Goal: Transaction & Acquisition: Purchase product/service

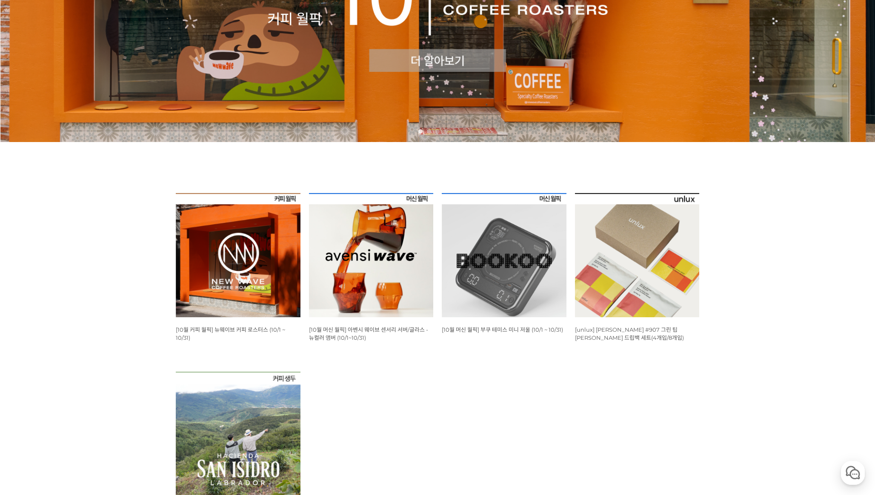
scroll to position [220, 0]
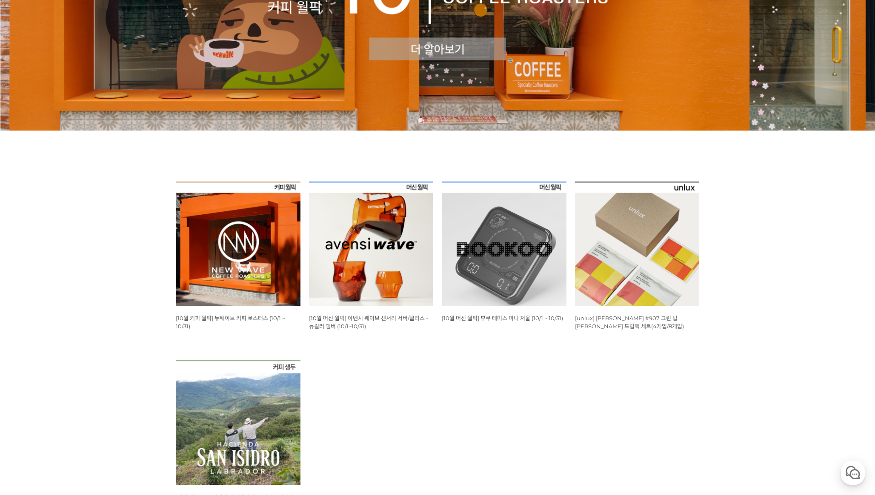
click at [626, 283] on img at bounding box center [637, 244] width 125 height 125
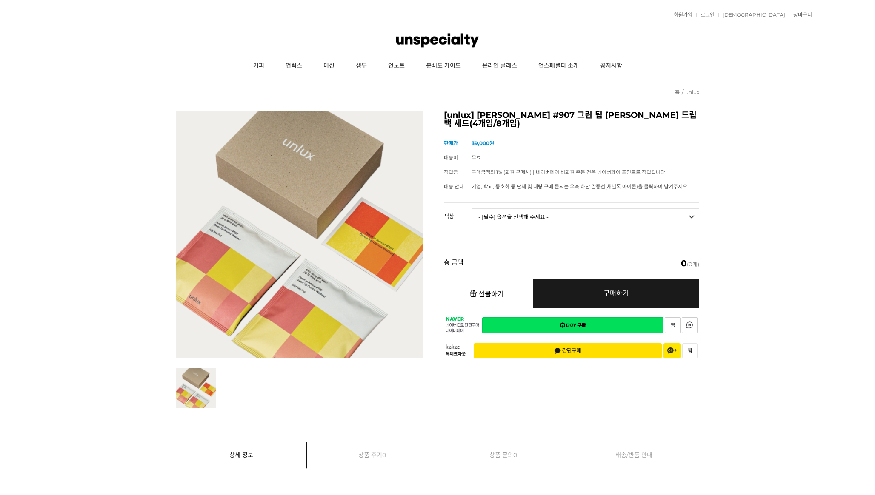
click at [504, 209] on select "- [필수] 옵션을 선택해 주세요 - ------------------- 파나마 잰슨 #907 Standard(4p) 파나마 잰슨 #907 D…" at bounding box center [586, 217] width 228 height 17
click at [259, 67] on link "커피" at bounding box center [259, 65] width 32 height 21
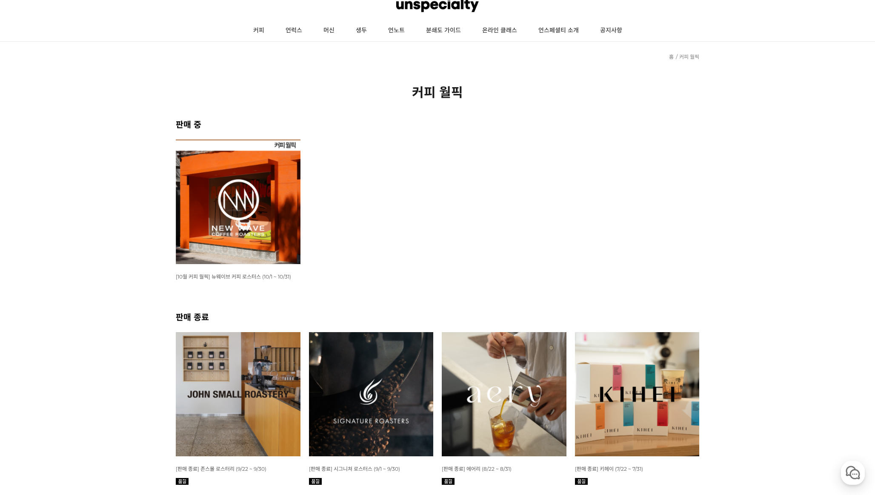
scroll to position [93, 0]
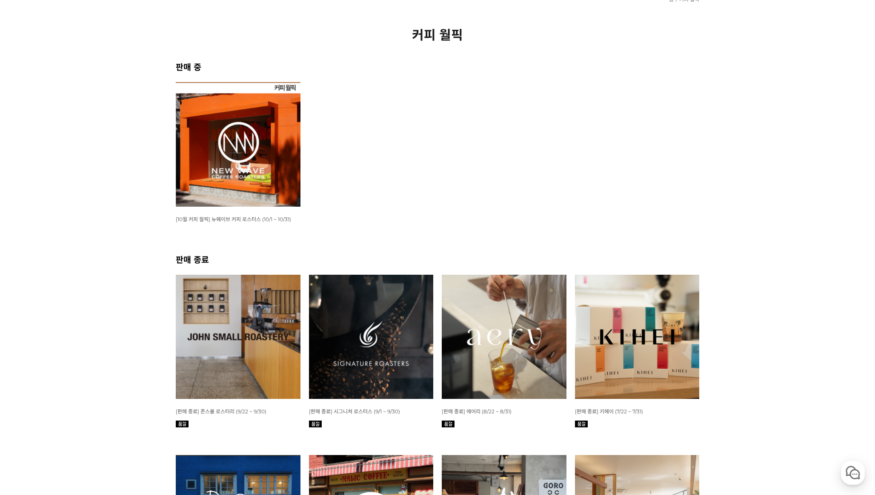
click at [282, 99] on img at bounding box center [238, 144] width 125 height 125
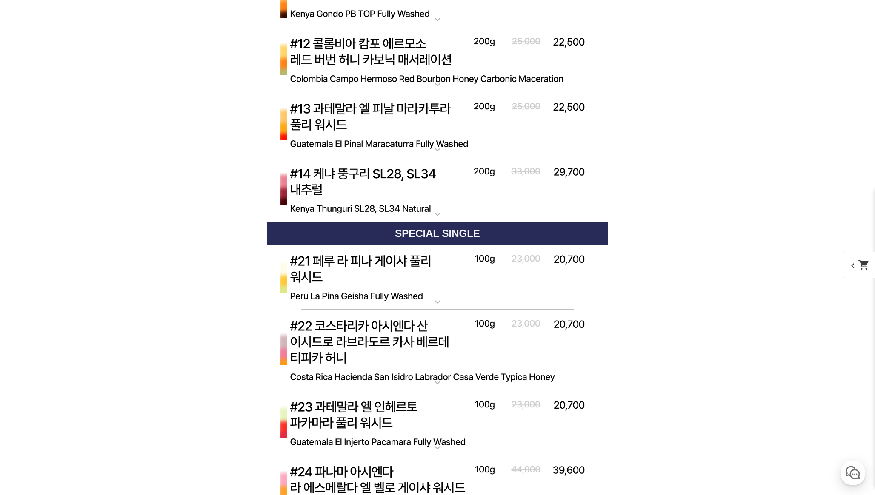
scroll to position [3977, 0]
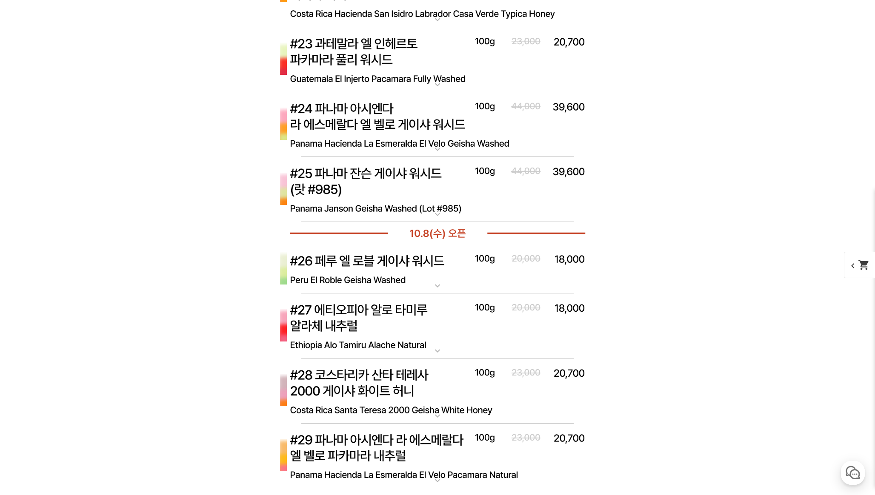
click at [380, 277] on img at bounding box center [437, 269] width 341 height 49
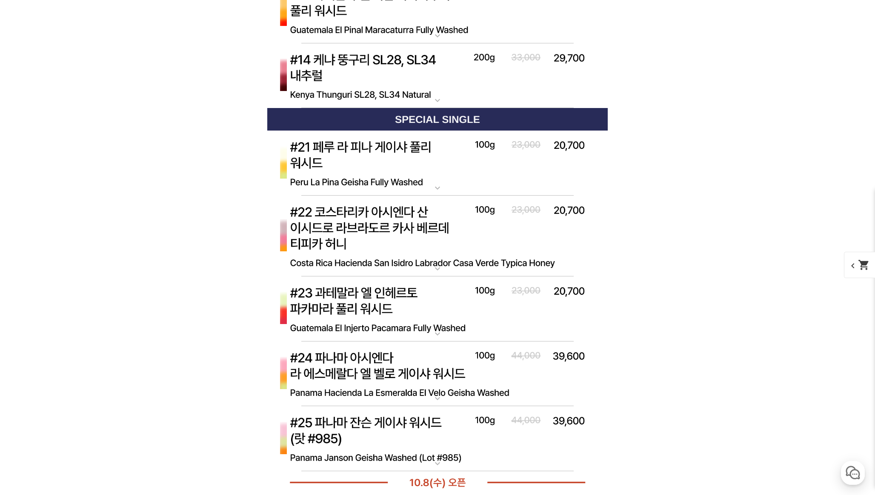
scroll to position [3728, 0]
click at [427, 241] on img at bounding box center [437, 235] width 341 height 81
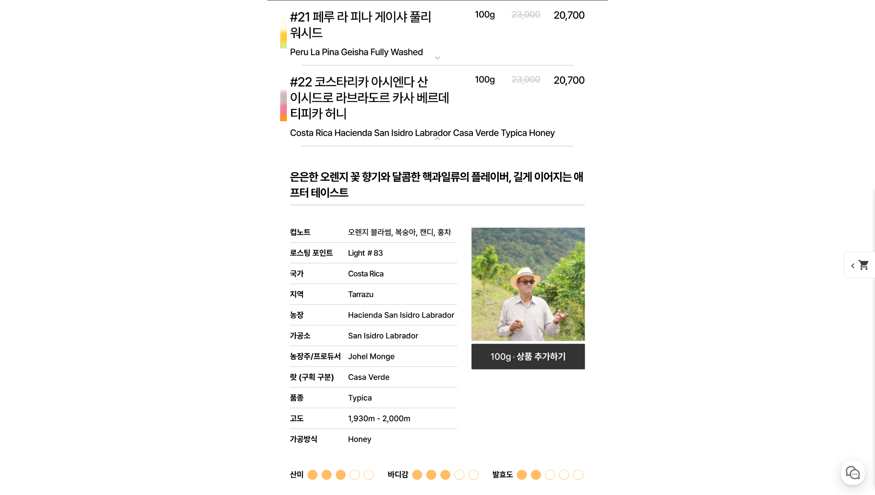
scroll to position [3849, 0]
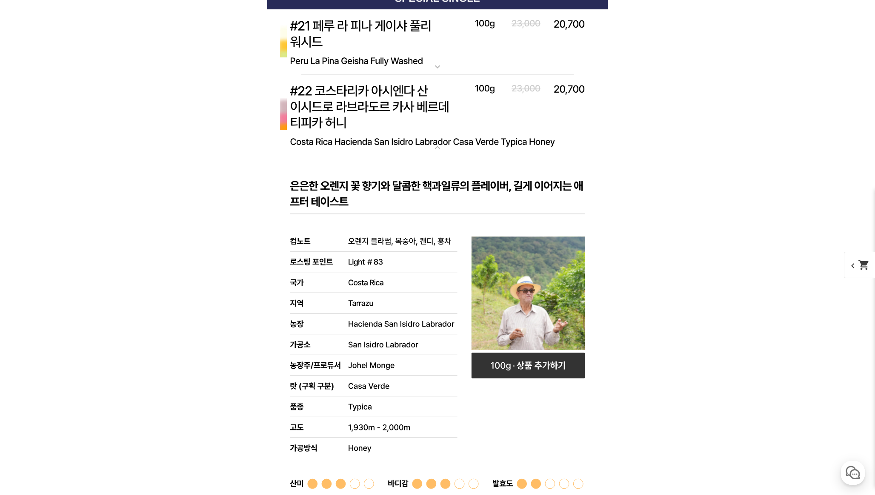
click at [360, 139] on img at bounding box center [437, 114] width 341 height 81
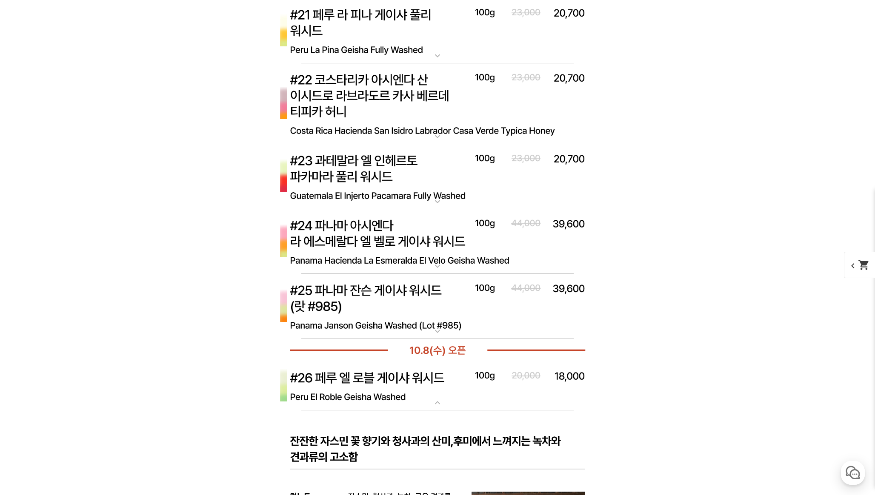
scroll to position [3863, 0]
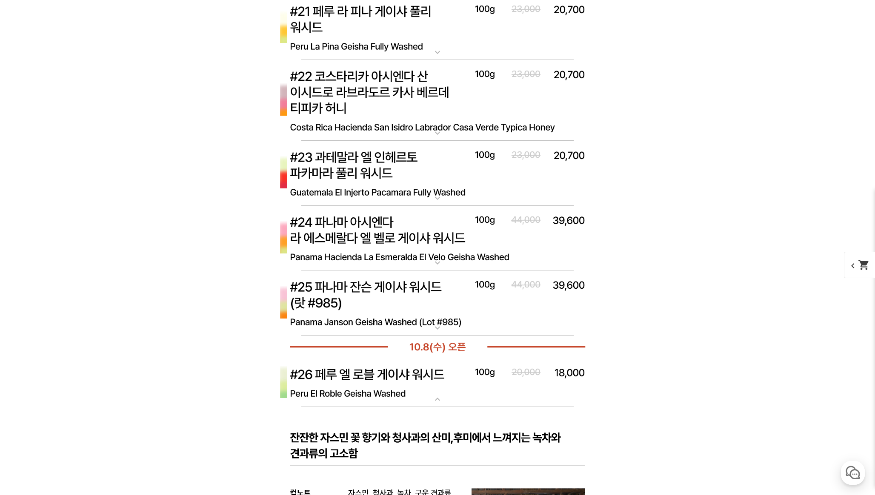
click at [363, 235] on img at bounding box center [437, 239] width 341 height 66
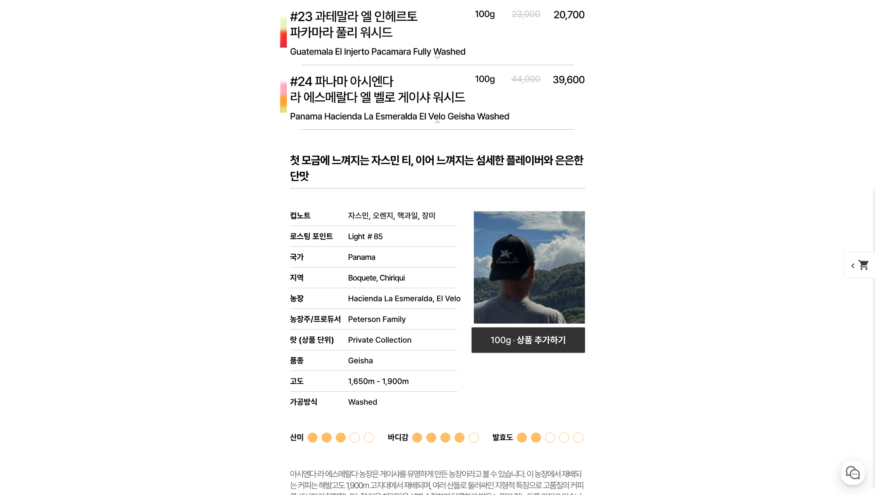
scroll to position [3915, 0]
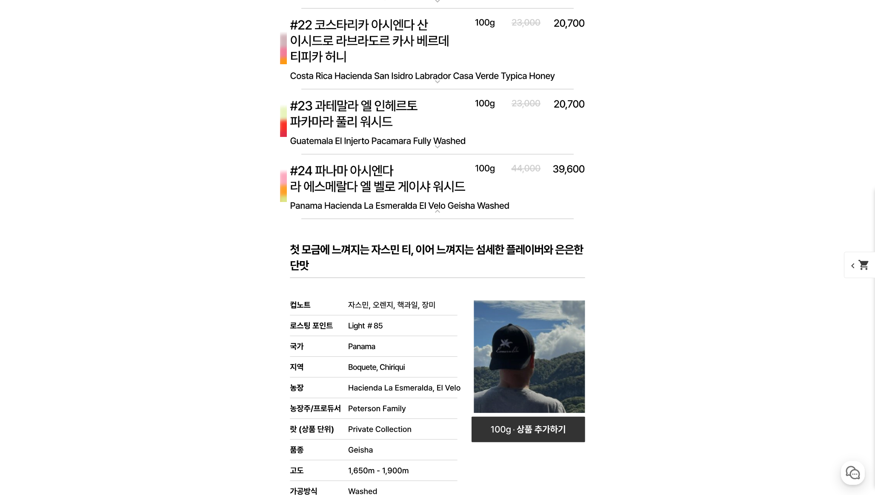
click at [420, 186] on img at bounding box center [437, 188] width 341 height 66
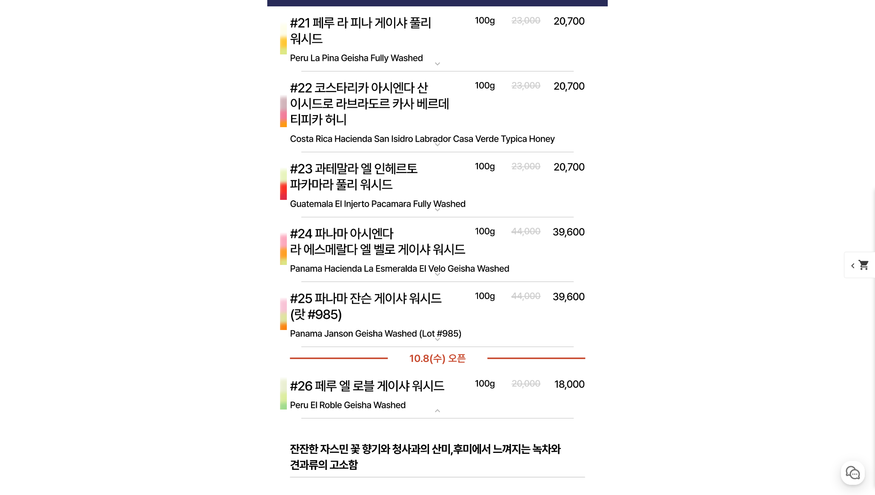
scroll to position [3849, 0]
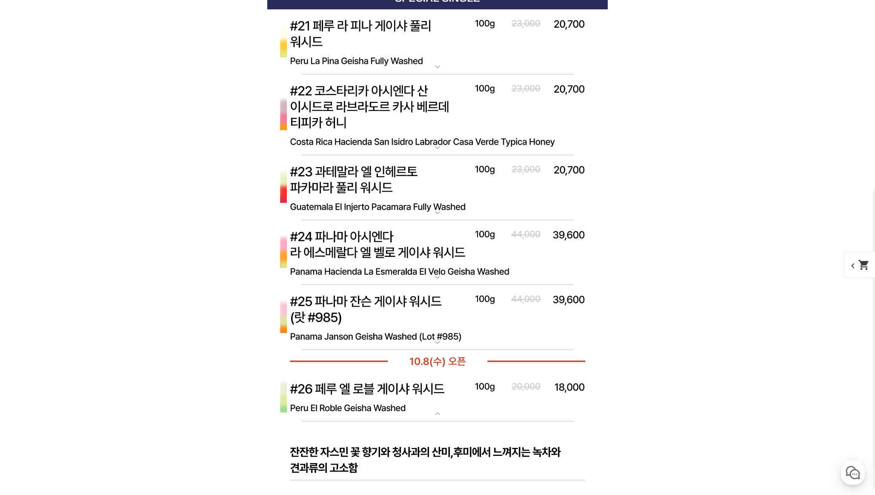
click at [329, 118] on img at bounding box center [437, 114] width 341 height 81
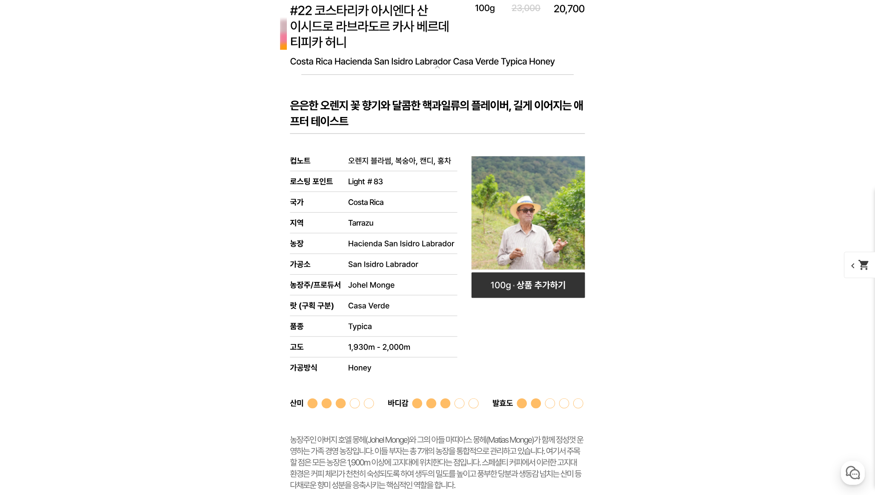
scroll to position [3903, 0]
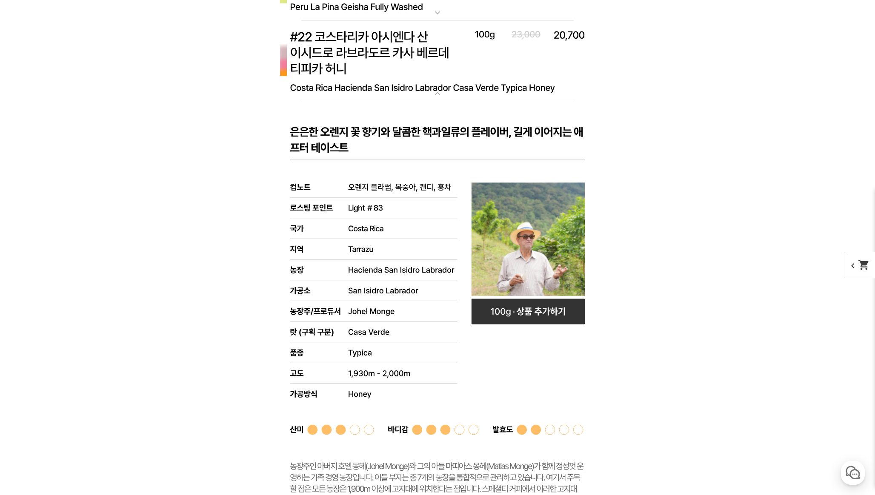
click at [407, 63] on img at bounding box center [437, 60] width 341 height 81
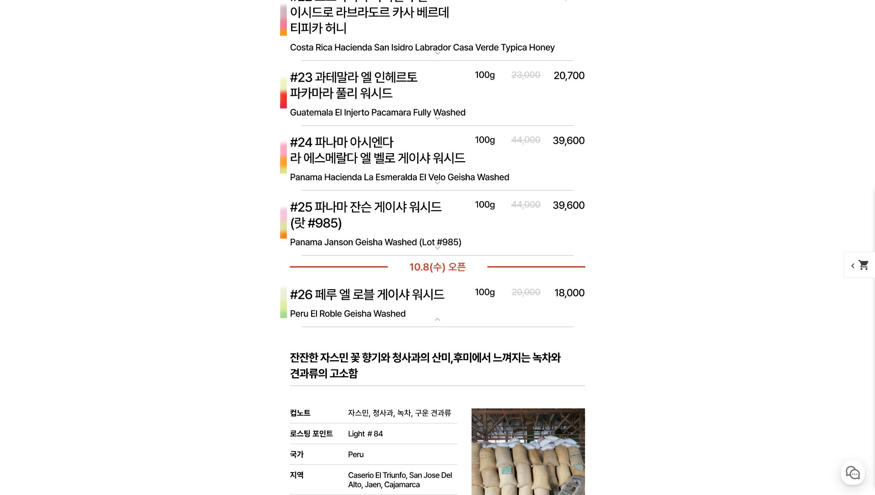
scroll to position [3990, 0]
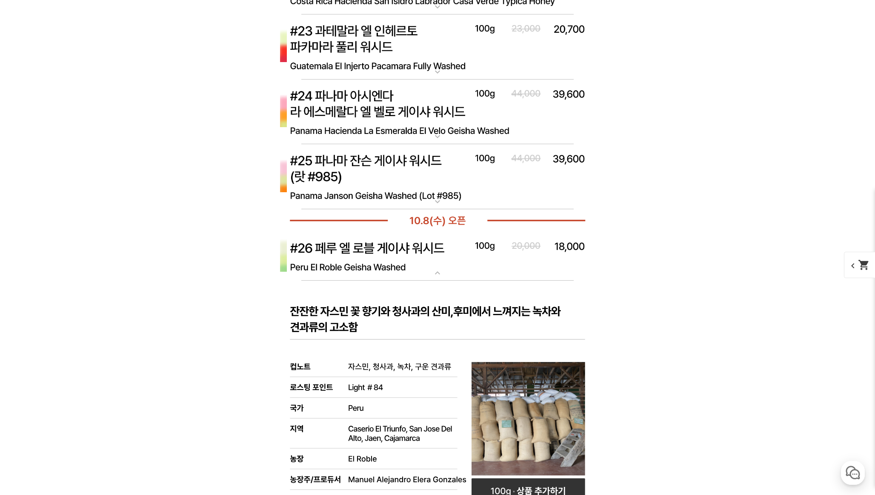
click at [353, 241] on img at bounding box center [437, 256] width 341 height 49
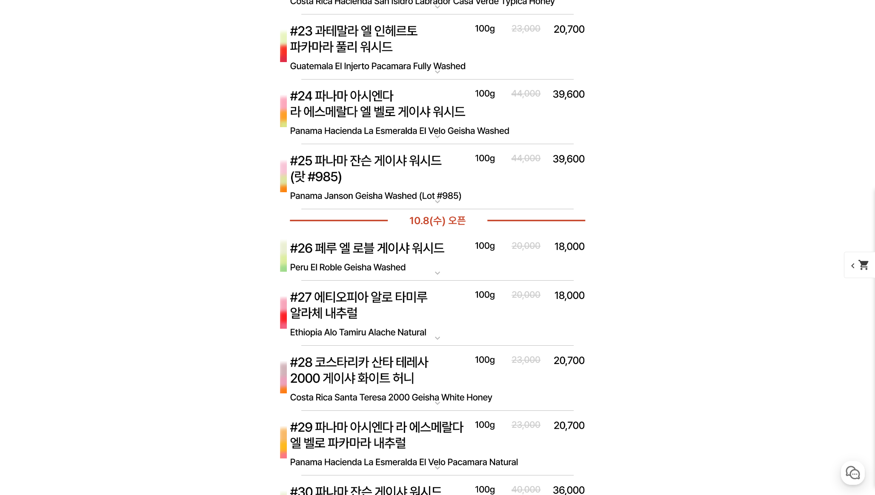
click at [348, 174] on img at bounding box center [437, 177] width 341 height 66
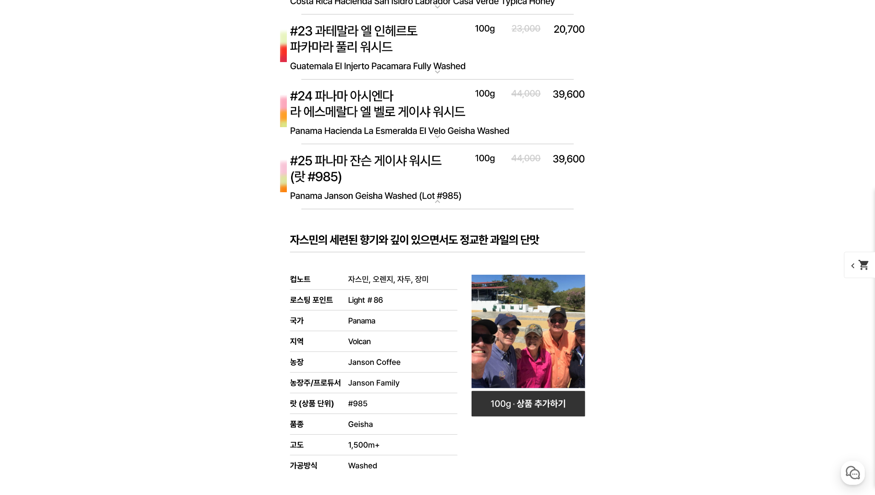
click at [351, 191] on img at bounding box center [437, 177] width 341 height 66
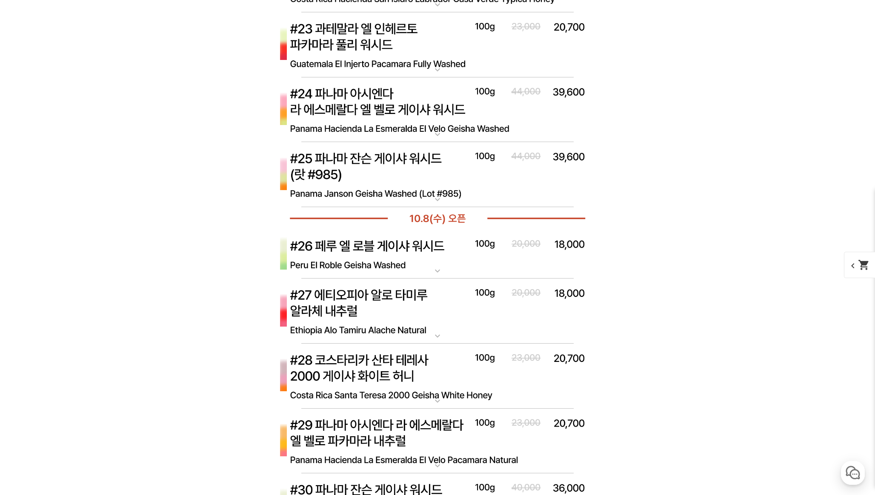
scroll to position [3948, 0]
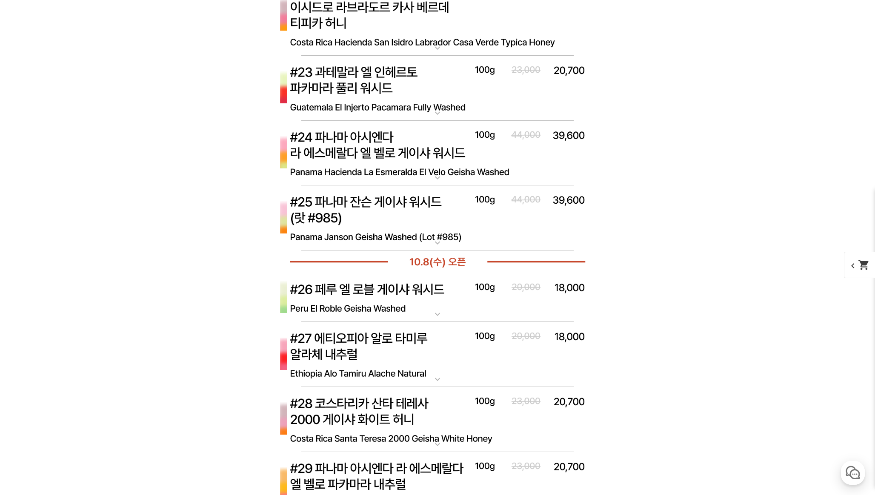
click at [420, 156] on img at bounding box center [437, 154] width 341 height 66
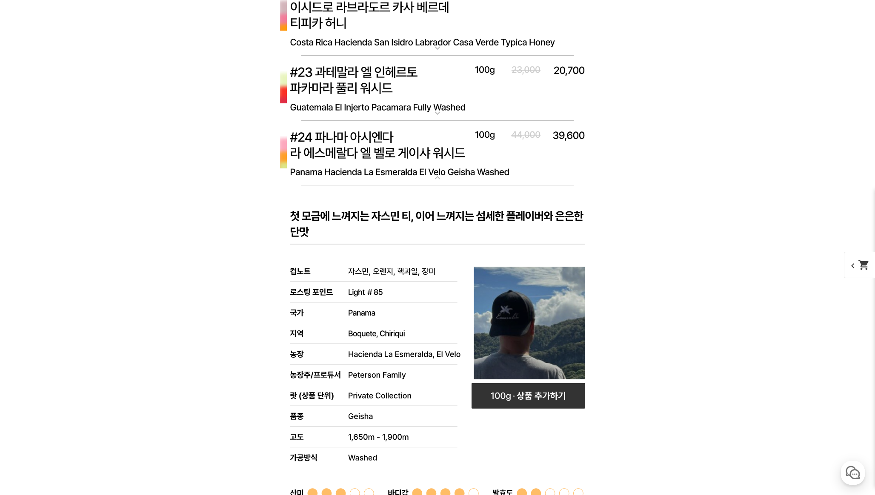
click at [420, 156] on img at bounding box center [437, 154] width 341 height 66
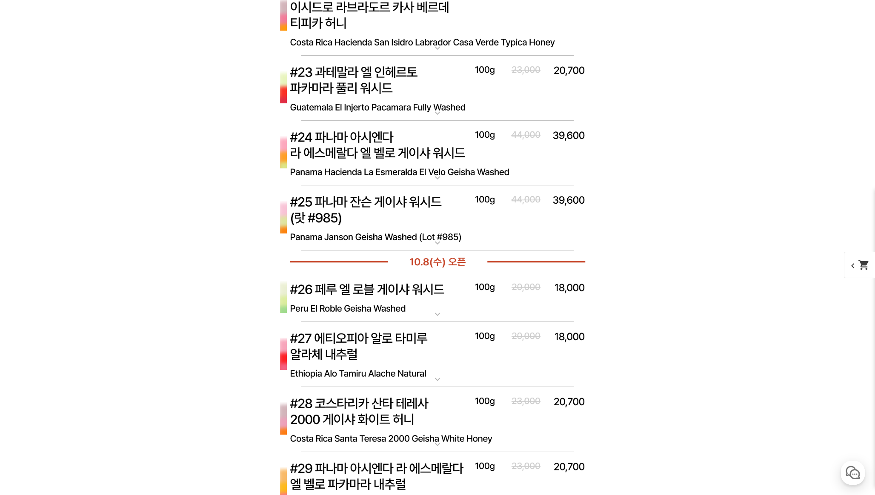
click at [420, 156] on img at bounding box center [437, 154] width 341 height 66
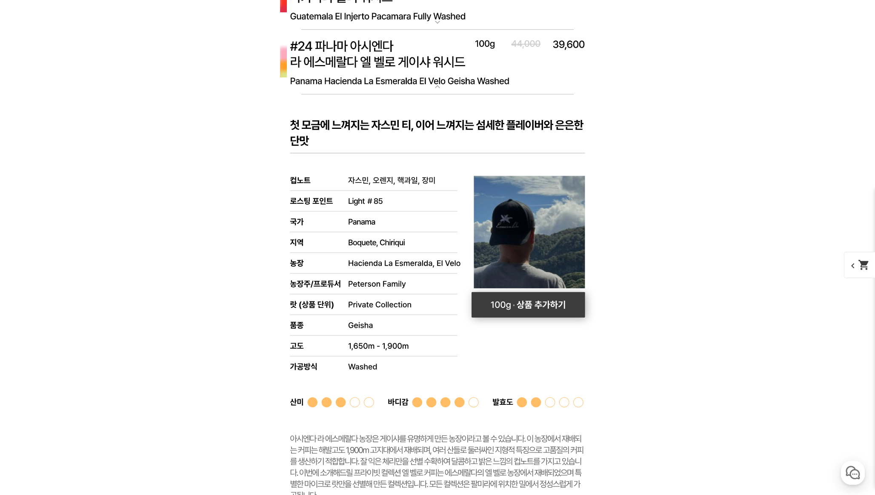
scroll to position [4059, 0]
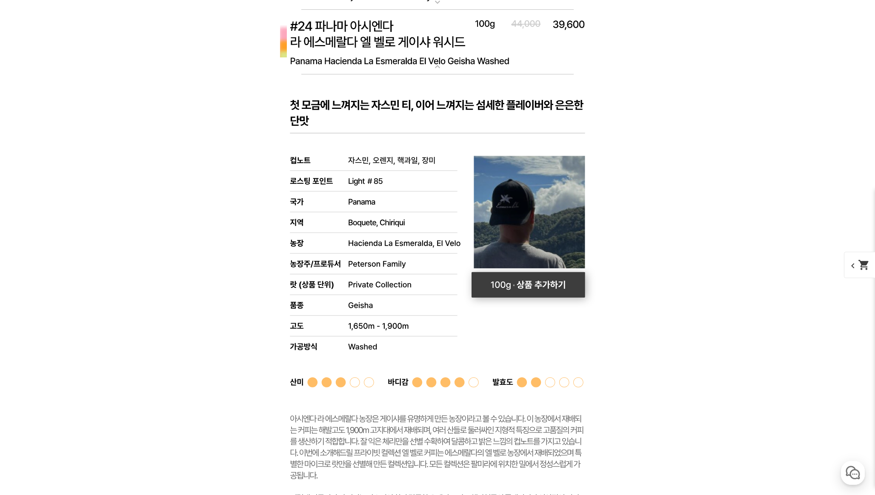
click at [536, 277] on rect at bounding box center [529, 285] width 114 height 26
select select "#24 파나마 아시엔다 라 에스메랄다 엘 벨로 게이샤 워시드"
select select "100g"
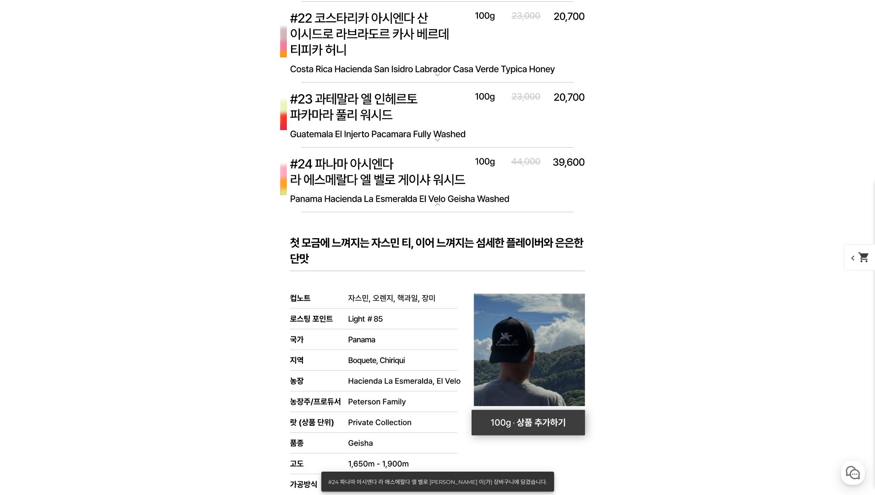
scroll to position [3910, 0]
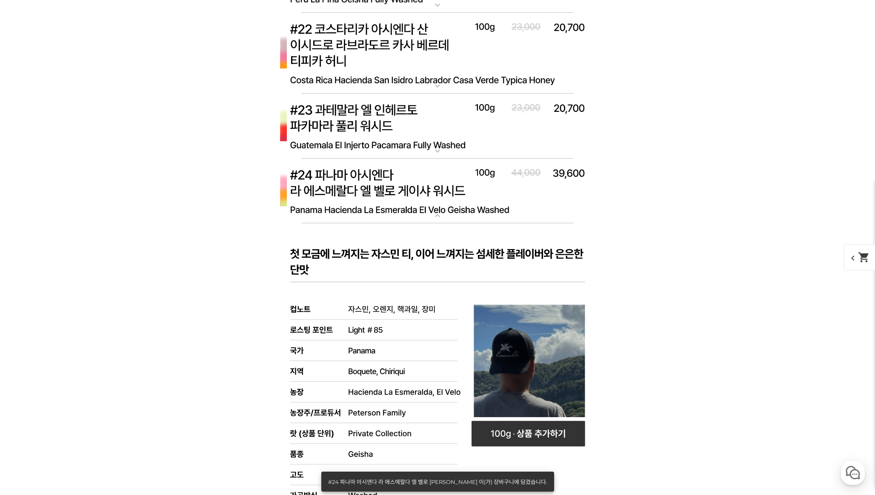
click at [420, 194] on img at bounding box center [437, 192] width 341 height 66
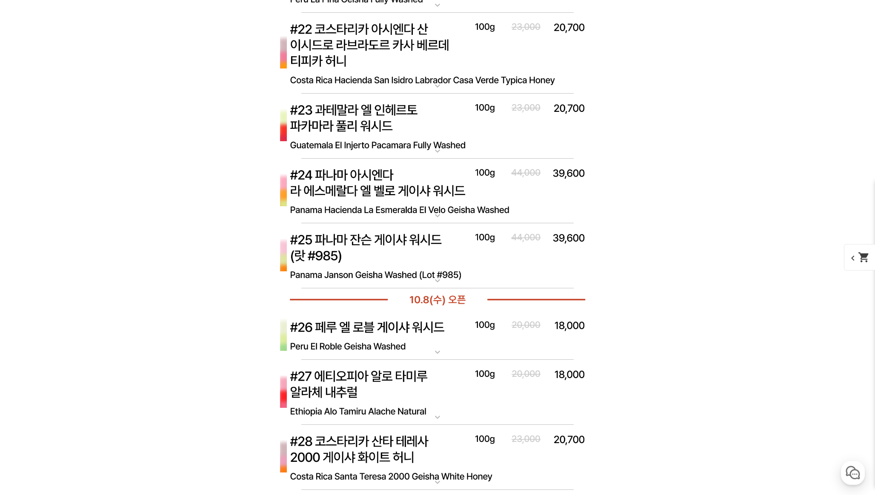
click at [381, 42] on img at bounding box center [437, 53] width 341 height 81
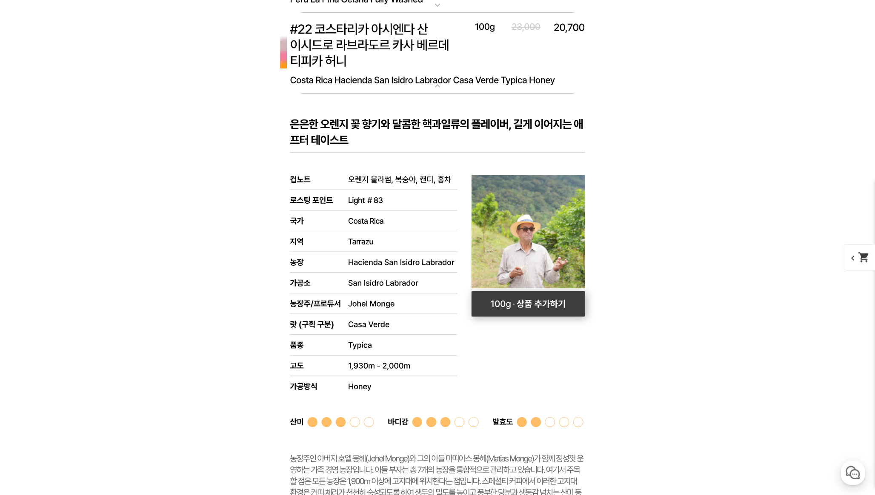
click at [523, 309] on rect at bounding box center [529, 305] width 114 height 26
select select "#22 코스타리카 아시엔다 산 이시드로 라브라도르 카사 베르데 티피카 허니"
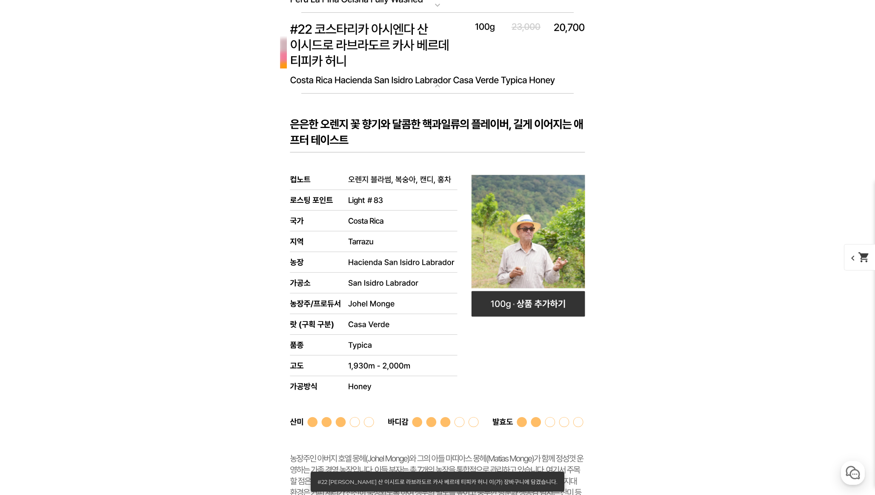
click at [459, 64] on img at bounding box center [437, 53] width 341 height 81
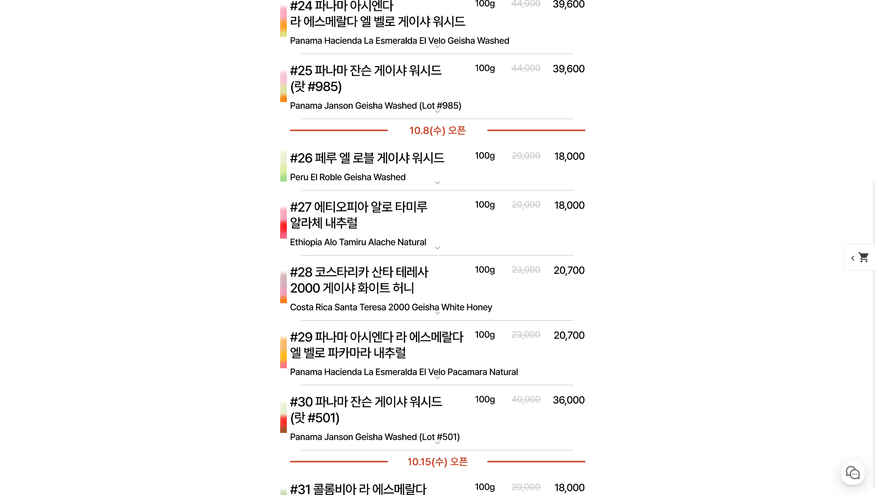
scroll to position [4094, 0]
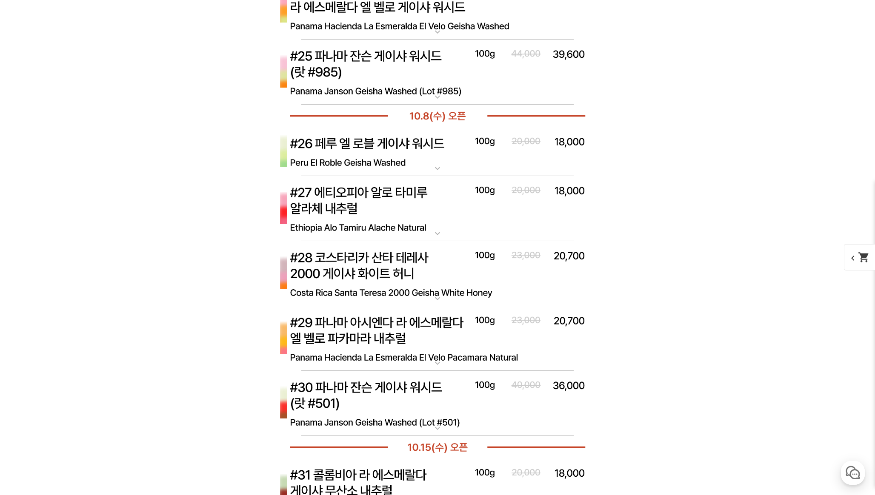
click at [347, 328] on img at bounding box center [437, 339] width 341 height 66
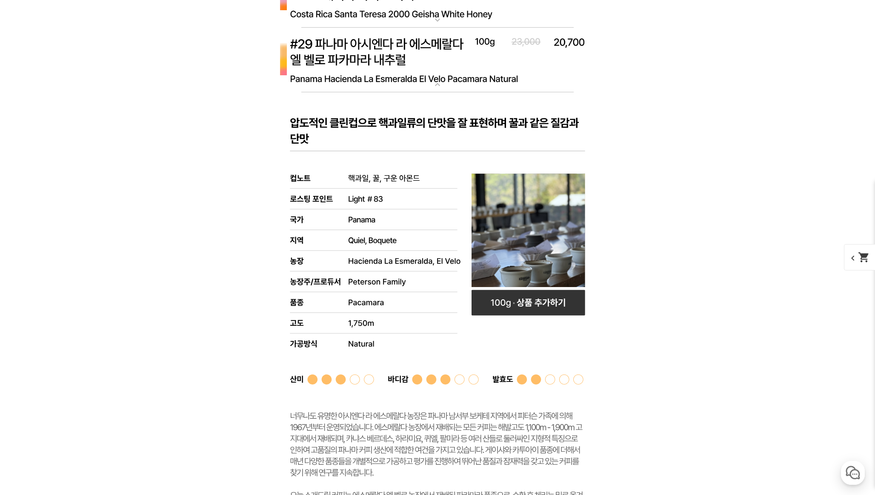
scroll to position [4333, 0]
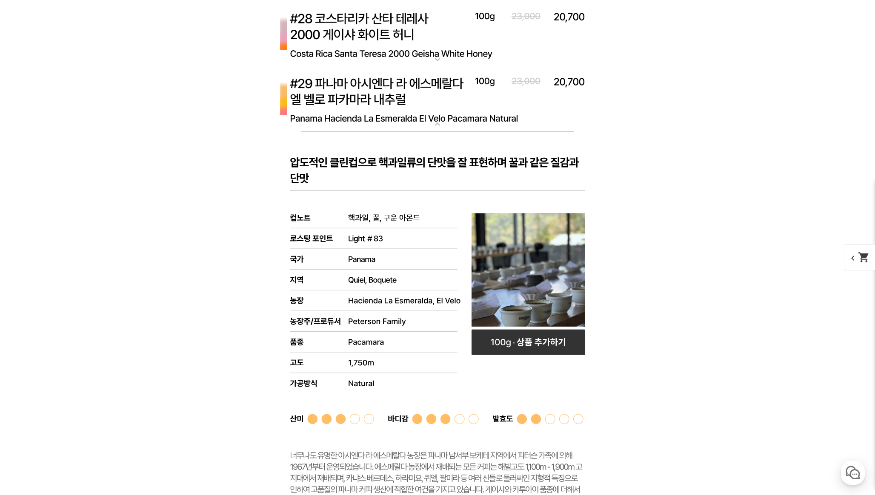
click at [343, 85] on img at bounding box center [437, 100] width 341 height 66
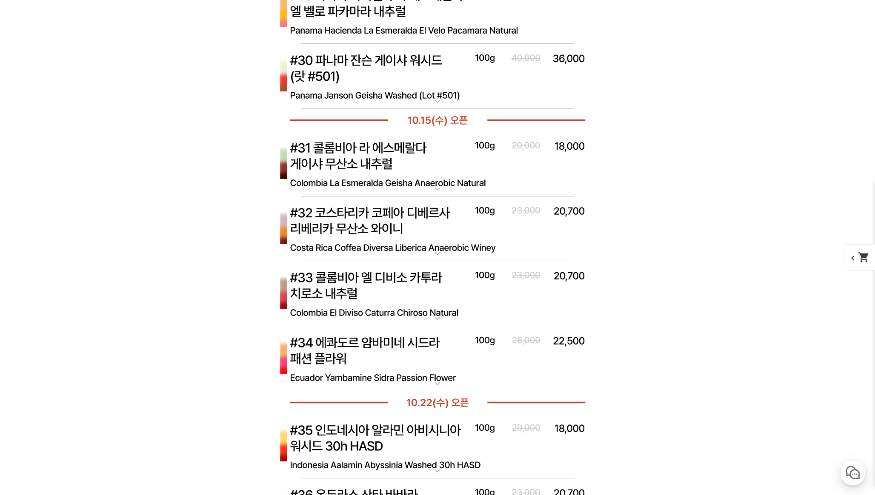
scroll to position [4091, 0]
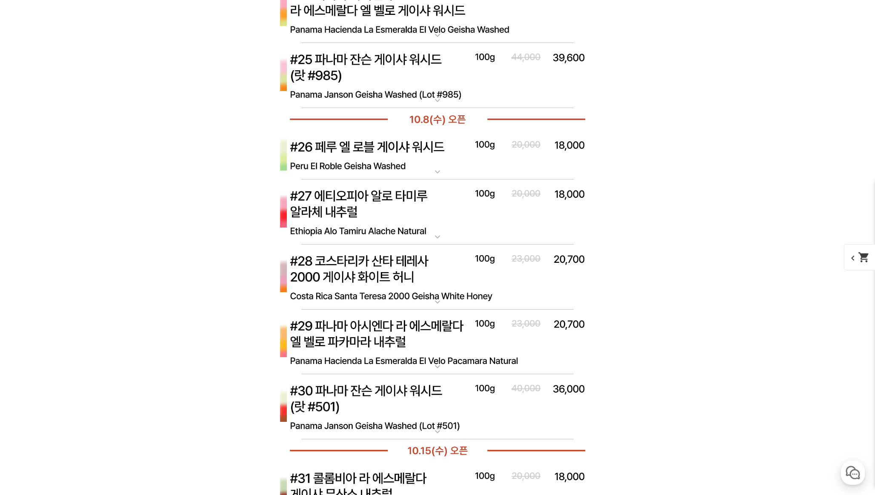
click at [407, 280] on img at bounding box center [437, 278] width 341 height 66
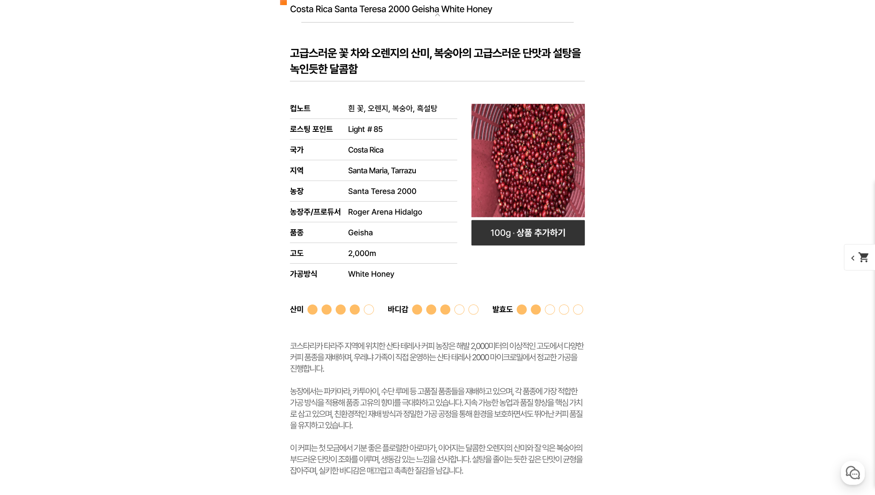
scroll to position [4376, 0]
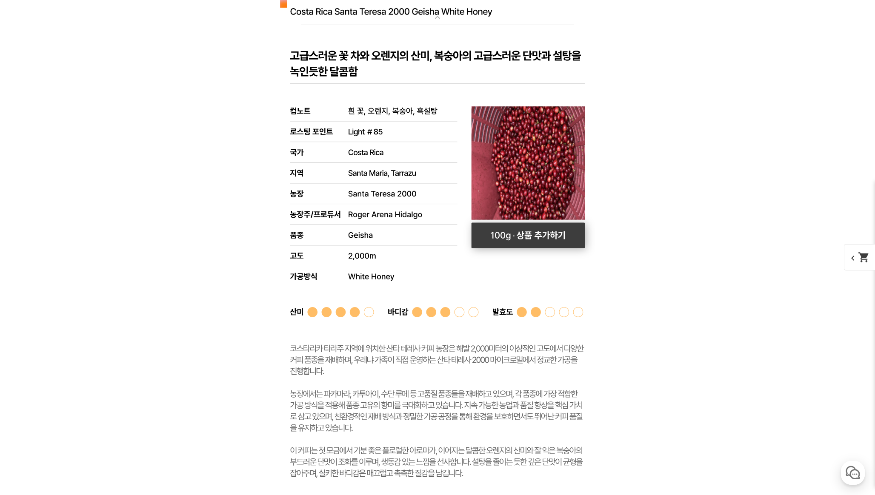
click at [533, 241] on rect at bounding box center [529, 236] width 114 height 26
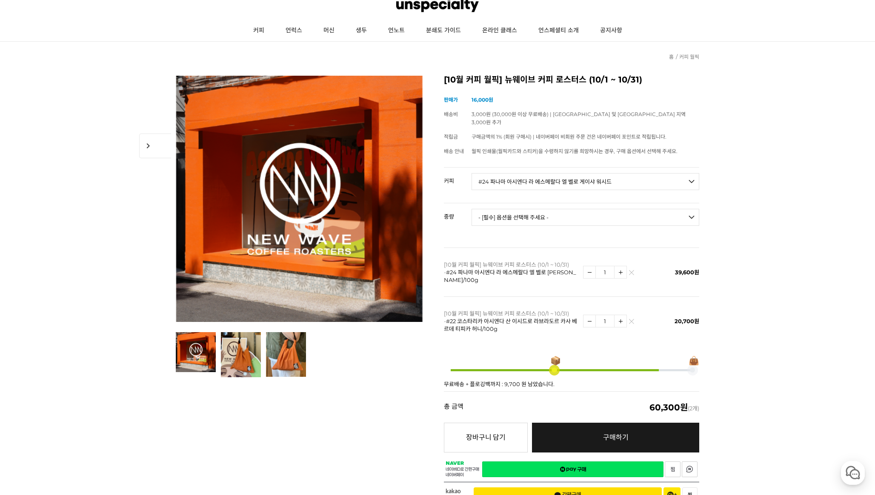
scroll to position [65, 0]
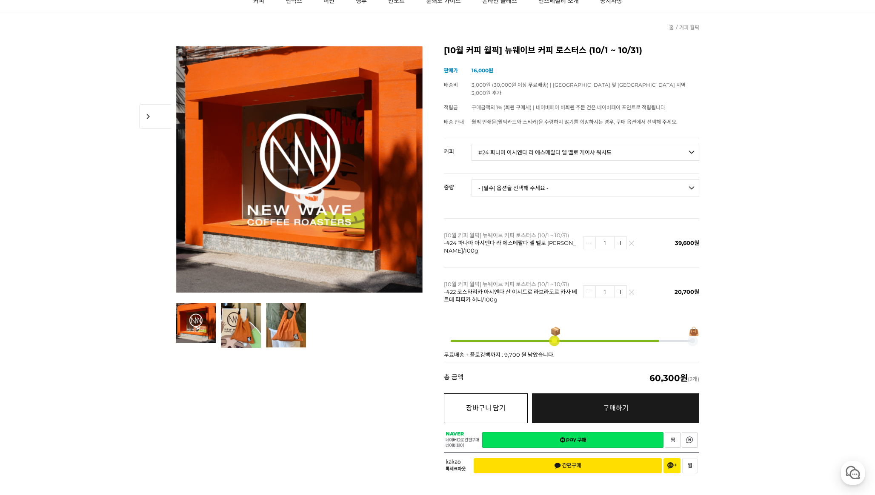
click at [503, 402] on button "장바구니 담기" at bounding box center [486, 409] width 84 height 30
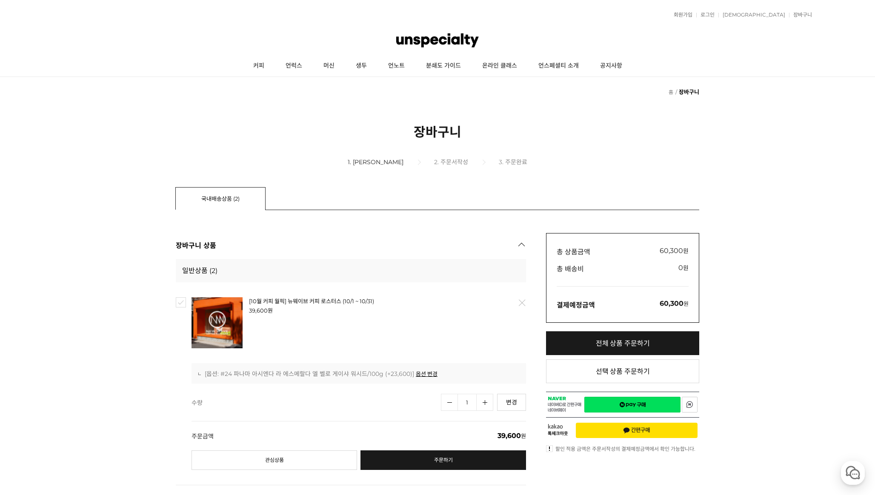
click at [438, 45] on img at bounding box center [437, 41] width 83 height 26
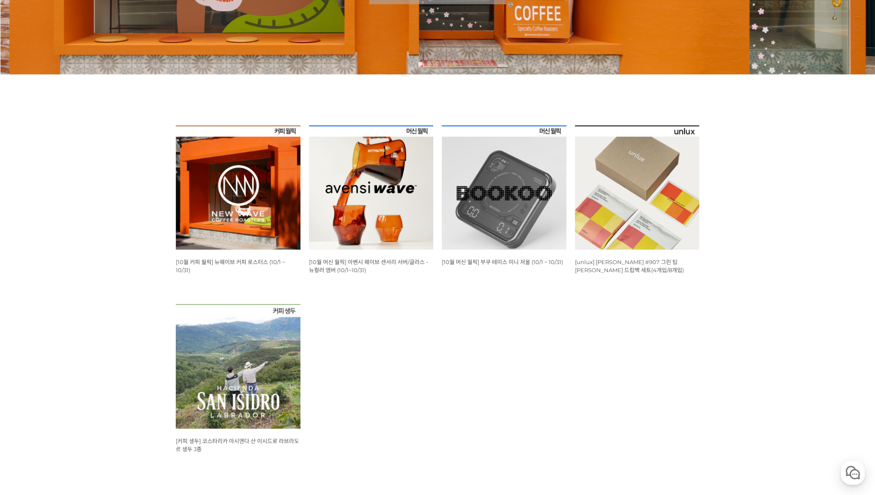
scroll to position [315, 0]
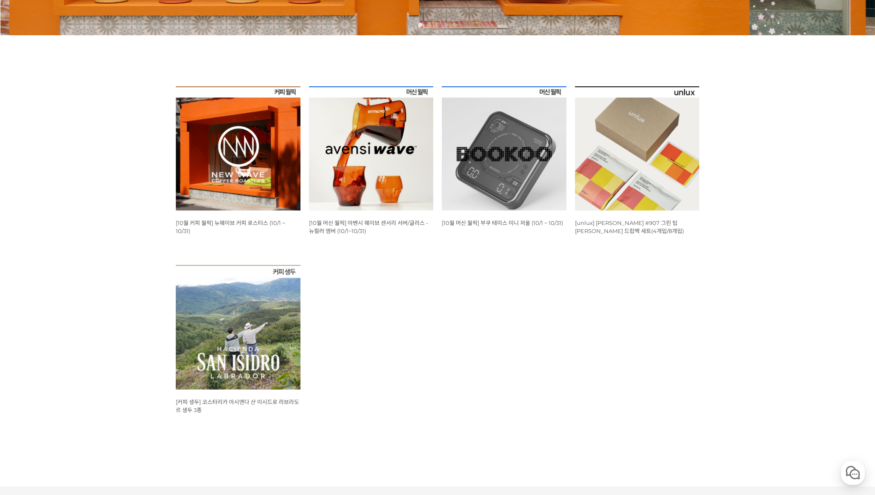
click at [605, 119] on img at bounding box center [637, 148] width 125 height 125
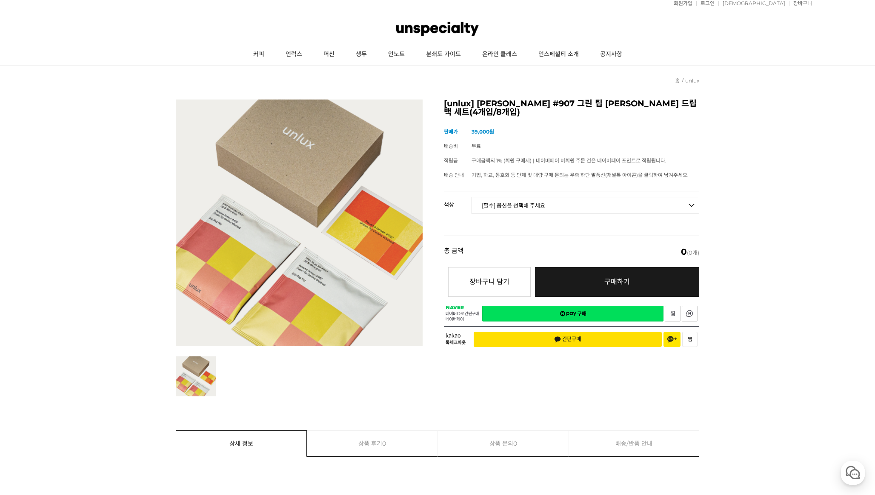
scroll to position [18, 0]
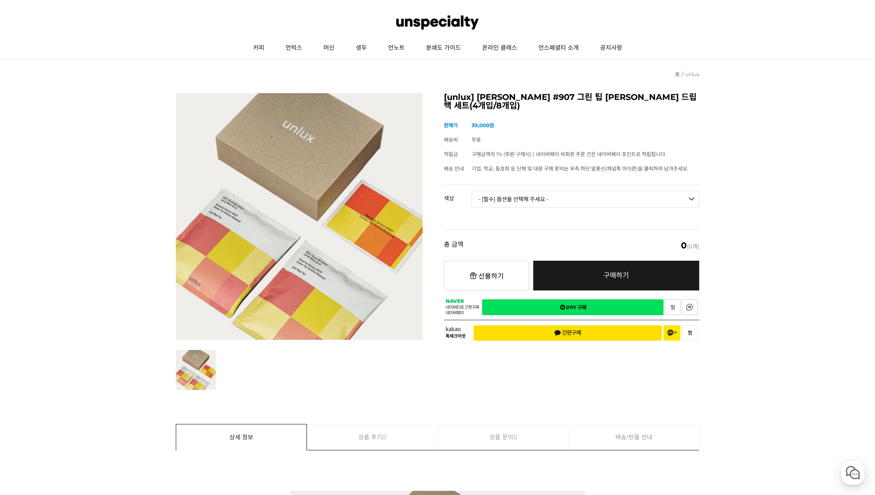
click at [539, 193] on select "- [필수] 옵션을 선택해 주세요 - ------------------- [PERSON_NAME] #907 Standard(4p) [PERSO…" at bounding box center [586, 199] width 228 height 17
click at [472, 191] on select "- [필수] 옵션을 선택해 주세요 - ------------------- [PERSON_NAME] #907 Standard(4p) [PERSO…" at bounding box center [586, 199] width 228 height 17
select select "*"
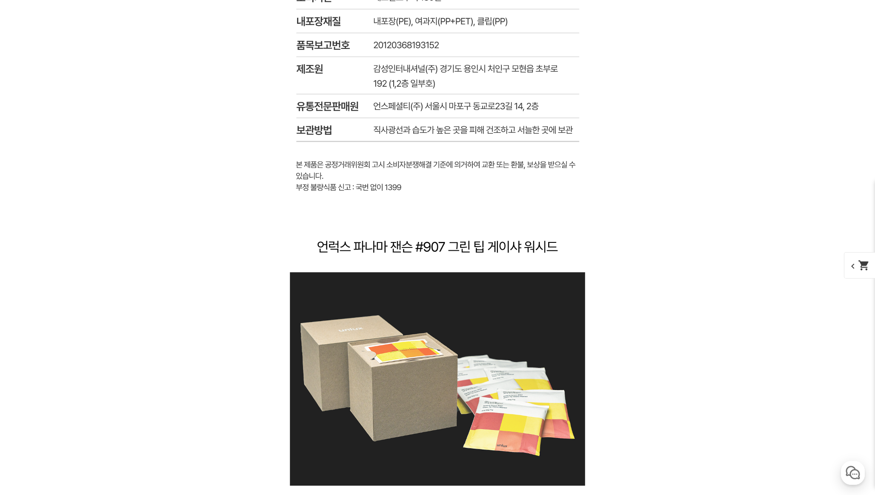
scroll to position [3158, 0]
